Goal: Task Accomplishment & Management: Manage account settings

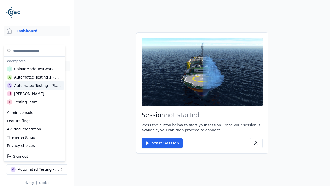
click at [37, 66] on link "Scenes" at bounding box center [37, 66] width 66 height 10
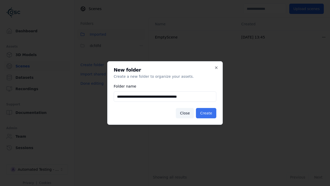
type input "**********"
click at [207, 113] on button "Create" at bounding box center [206, 113] width 20 height 10
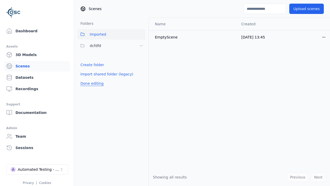
click at [90, 88] on button "Done editing" at bounding box center [91, 83] width 29 height 9
click at [86, 79] on button "Done editing" at bounding box center [91, 83] width 29 height 9
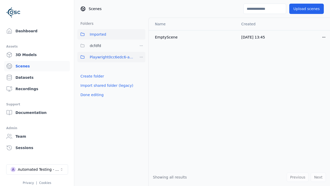
click at [141, 57] on html "Support Dashboard Assets 3D Models Scenes Datasets Recordings Support Documenta…" at bounding box center [165, 93] width 330 height 186
click at [141, 84] on div "Rename" at bounding box center [143, 84] width 35 height 8
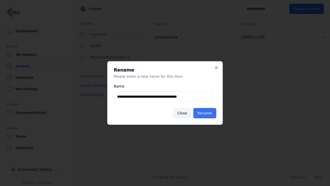
type input "**********"
click at [206, 113] on button "Rename" at bounding box center [204, 113] width 23 height 10
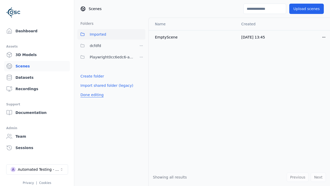
click at [90, 95] on button "Done editing" at bounding box center [91, 94] width 29 height 9
click at [86, 90] on button "Done editing" at bounding box center [91, 94] width 29 height 9
